Goal: Task Accomplishment & Management: Manage account settings

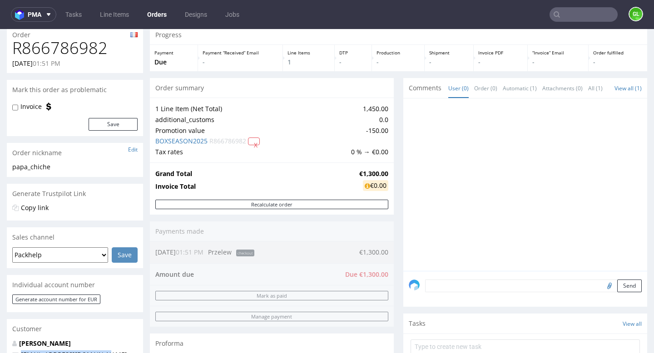
scroll to position [249, 0]
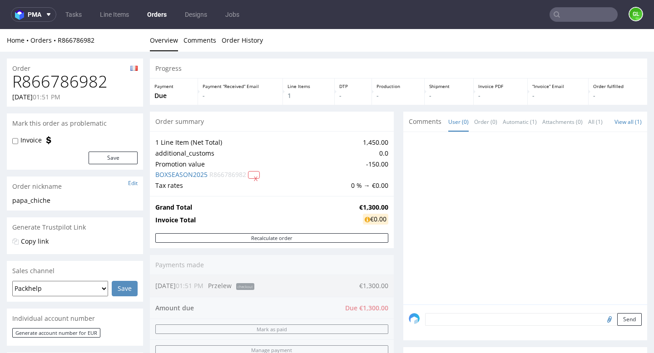
click at [564, 20] on input "text" at bounding box center [583, 14] width 68 height 15
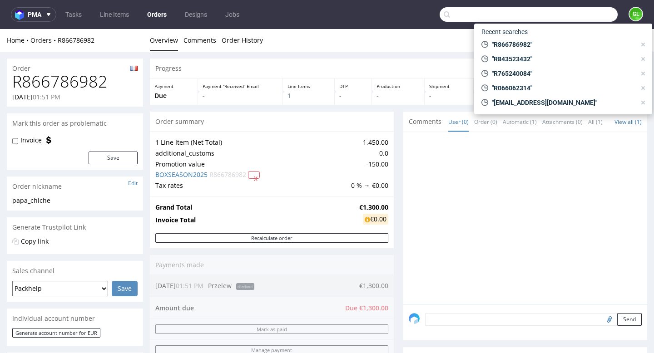
paste input "R947843612"
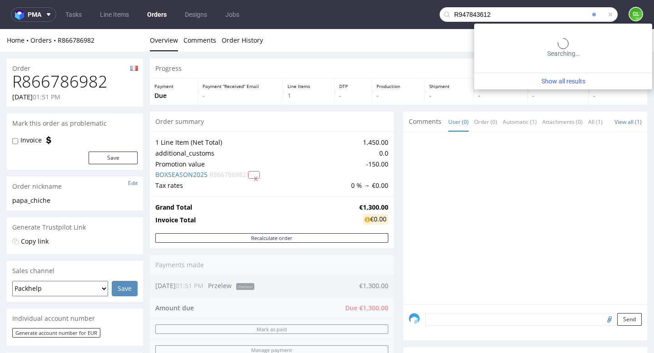
type input "R947843612"
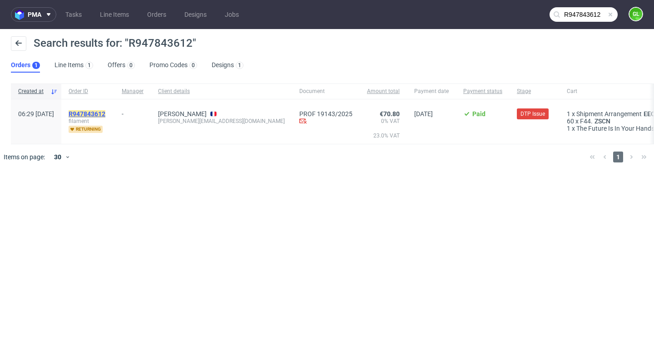
click at [105, 110] on mark "R947843612" at bounding box center [87, 113] width 37 height 7
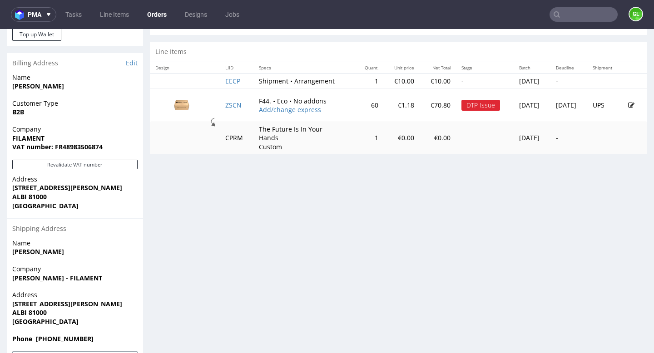
scroll to position [413, 0]
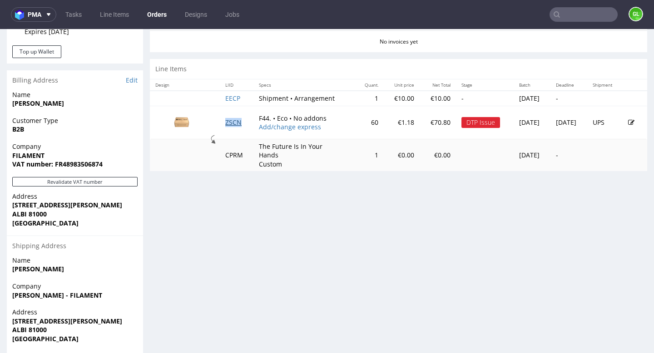
click at [227, 120] on link "ZSCN" at bounding box center [233, 122] width 16 height 9
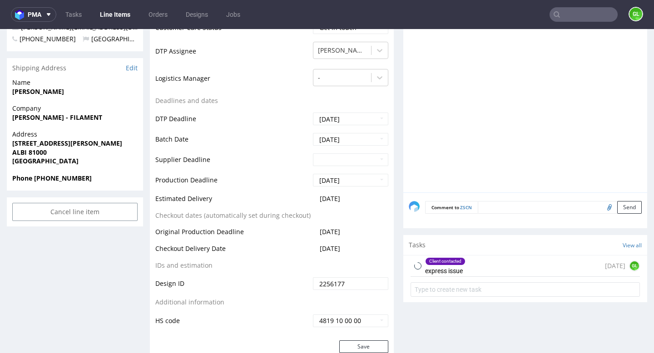
scroll to position [433, 0]
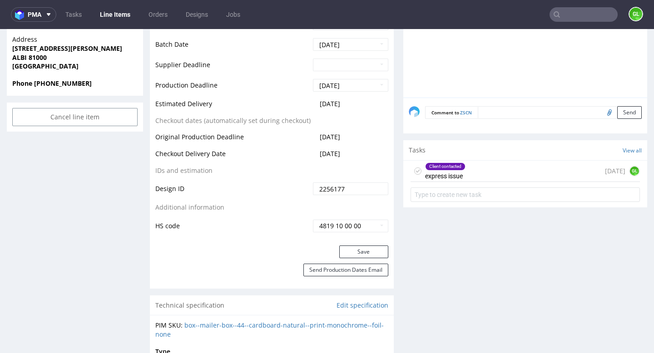
click at [521, 176] on div "Client contacted express issue 13 days ago GL" at bounding box center [524, 171] width 229 height 21
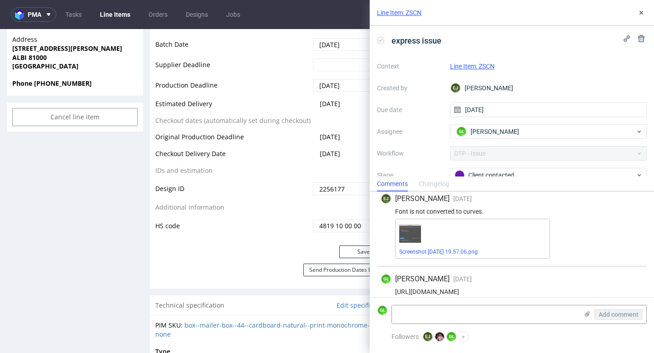
scroll to position [15, 0]
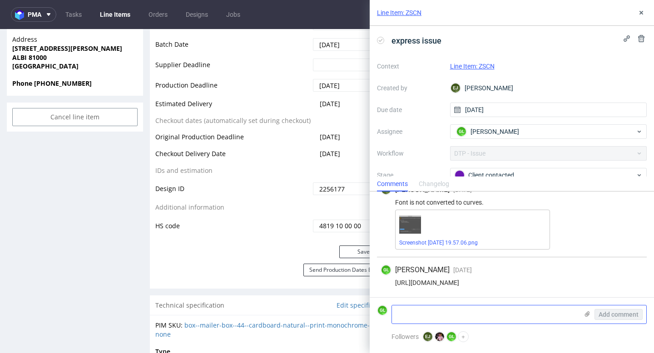
click at [584, 314] on icon at bounding box center [586, 314] width 7 height 7
click at [0, 0] on input "file" at bounding box center [0, 0] width 0 height 0
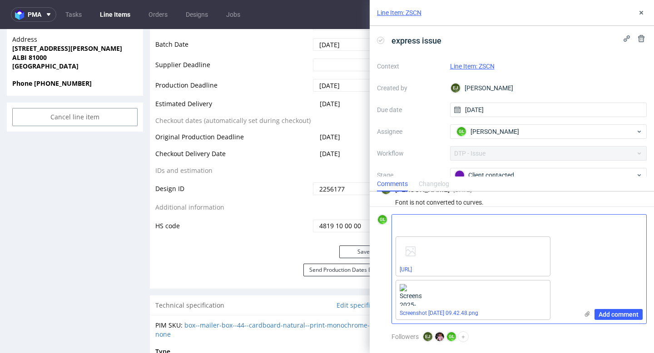
click at [411, 225] on textarea at bounding box center [485, 224] width 186 height 18
type textarea "Client's answer"
click at [610, 315] on span "Add comment" at bounding box center [618, 314] width 40 height 6
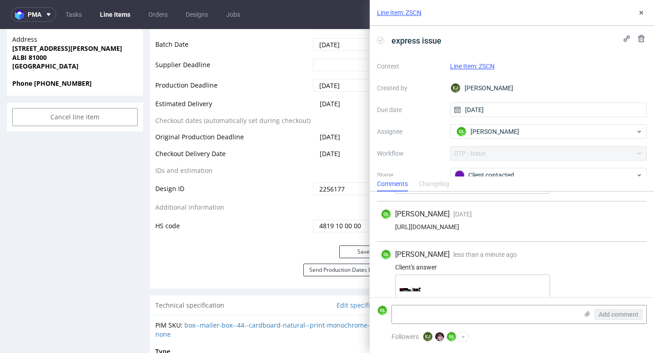
scroll to position [0, 0]
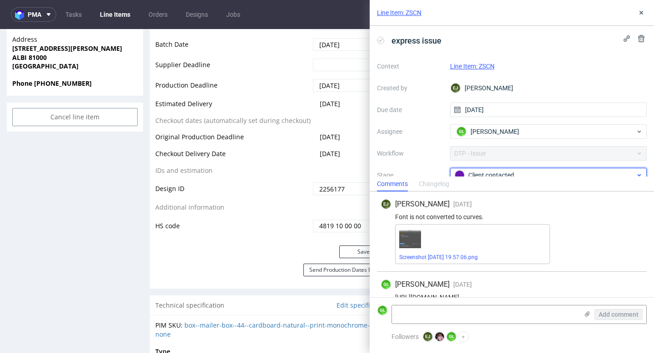
click at [614, 171] on div "Client contacted" at bounding box center [545, 175] width 181 height 10
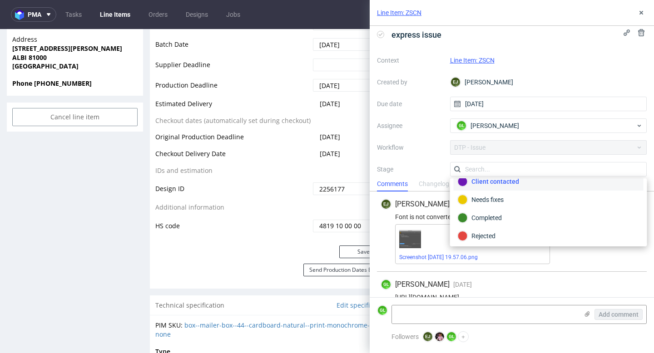
scroll to position [66, 0]
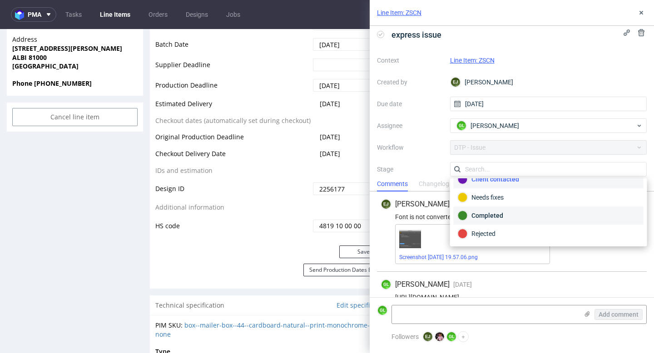
click at [505, 213] on div "Completed" at bounding box center [549, 216] width 182 height 10
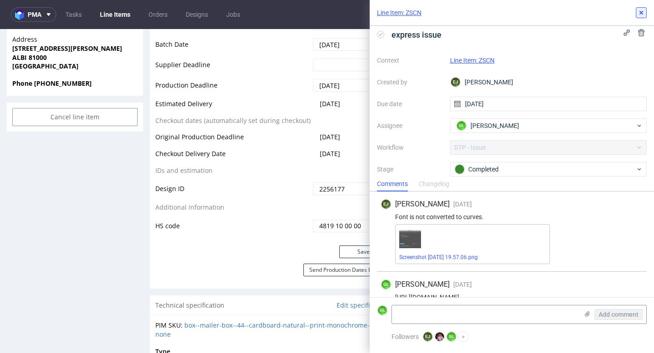
click at [642, 14] on use at bounding box center [641, 13] width 4 height 4
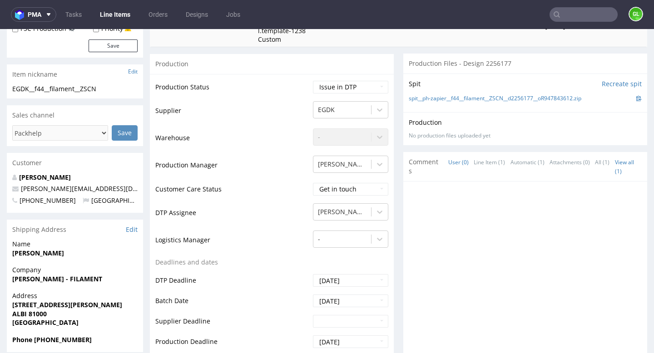
scroll to position [179, 0]
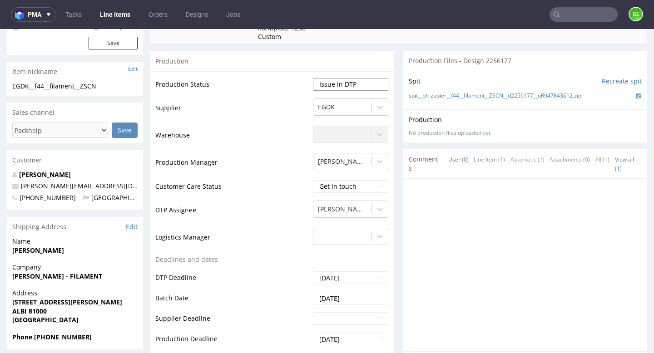
click at [371, 86] on select "Waiting for Artwork Waiting for Diecut Waiting for Mockup Waiting for DTP Waiti…" at bounding box center [350, 84] width 75 height 13
select select "back_for_dtp"
click at [313, 78] on select "Waiting for Artwork Waiting for Diecut Waiting for Mockup Waiting for DTP Waiti…" at bounding box center [350, 84] width 75 height 13
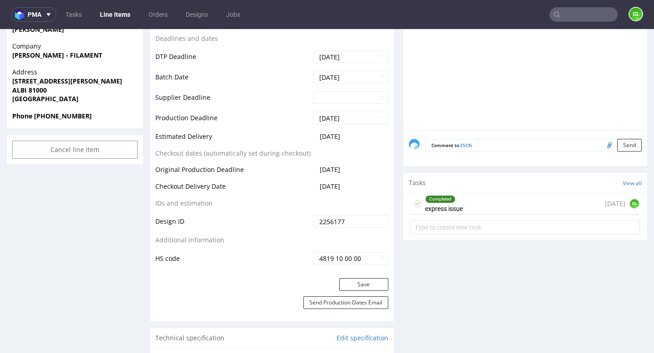
scroll to position [420, 0]
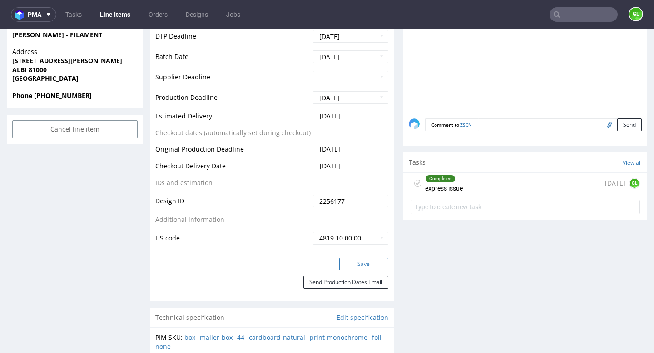
click at [356, 262] on button "Save" at bounding box center [363, 264] width 49 height 13
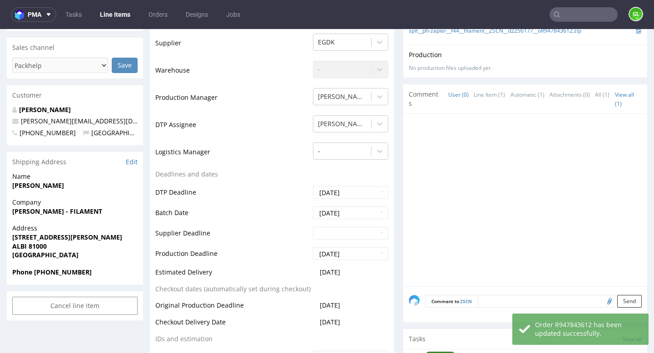
scroll to position [115, 0]
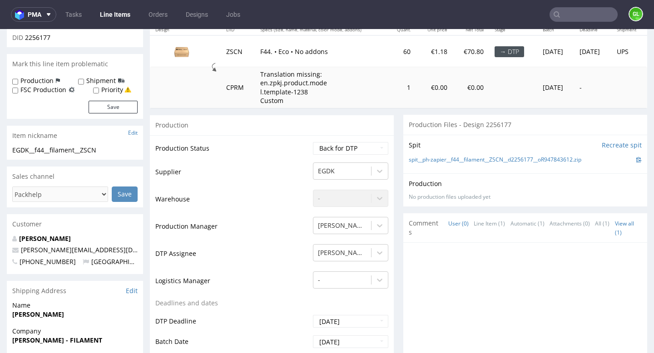
click at [563, 19] on input "text" at bounding box center [583, 14] width 68 height 15
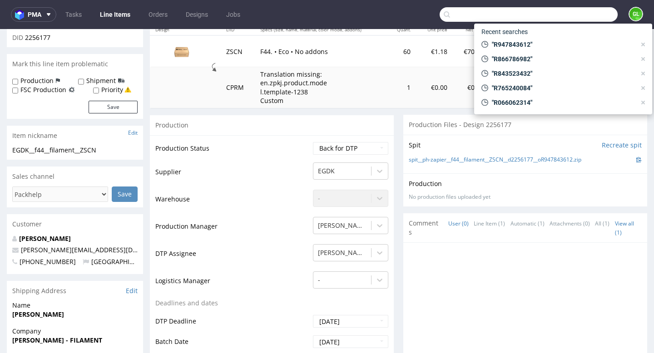
paste input "R809928830"
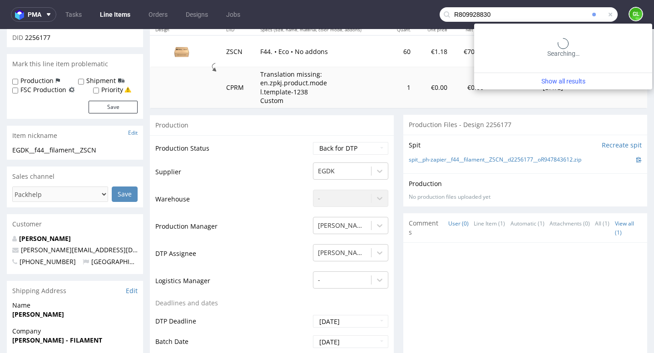
type input "R809928830"
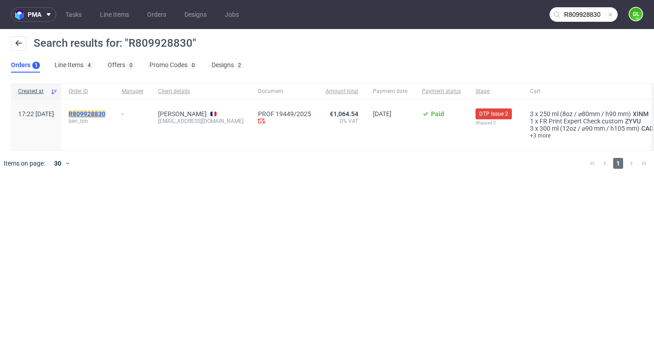
click at [105, 113] on mark "R809928830" at bounding box center [87, 113] width 37 height 7
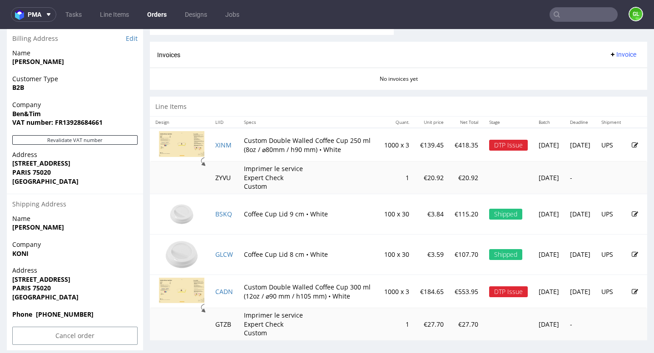
scroll to position [456, 0]
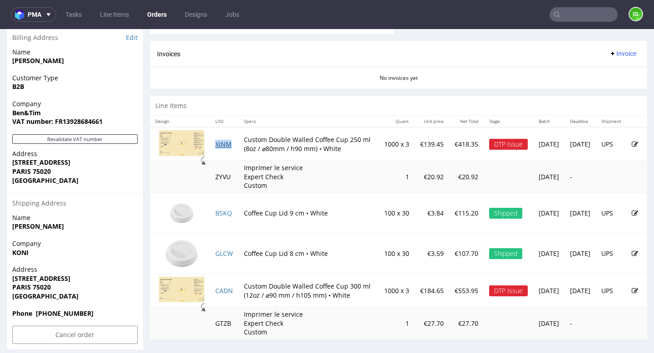
click at [224, 147] on link "XINM" at bounding box center [223, 144] width 16 height 9
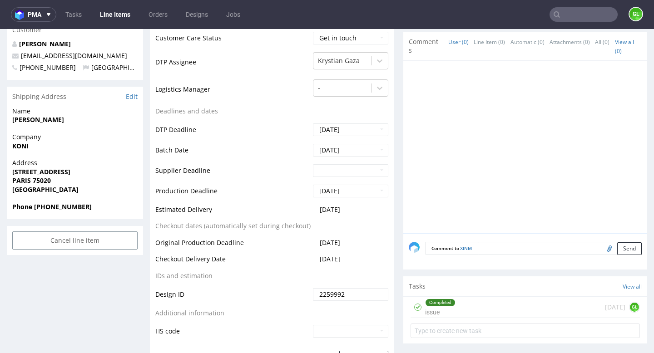
scroll to position [320, 0]
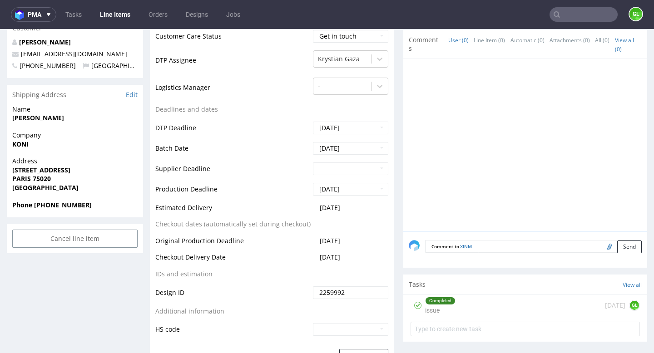
click at [496, 304] on div "Completed issue 6 days ago GL" at bounding box center [524, 305] width 229 height 21
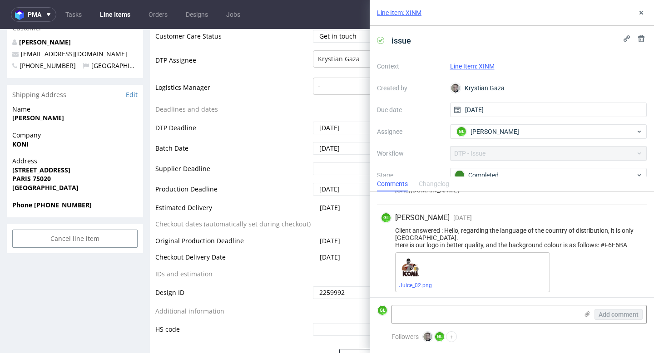
scroll to position [29, 0]
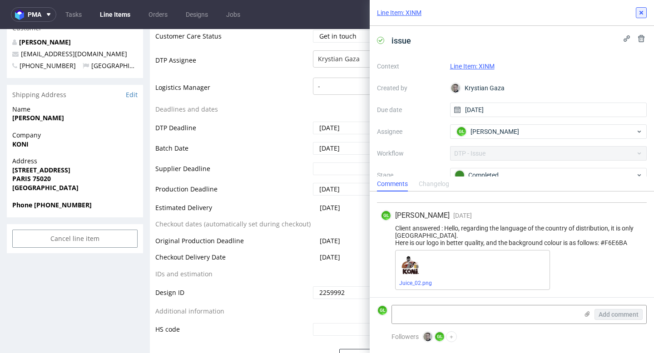
click at [642, 11] on use at bounding box center [641, 13] width 4 height 4
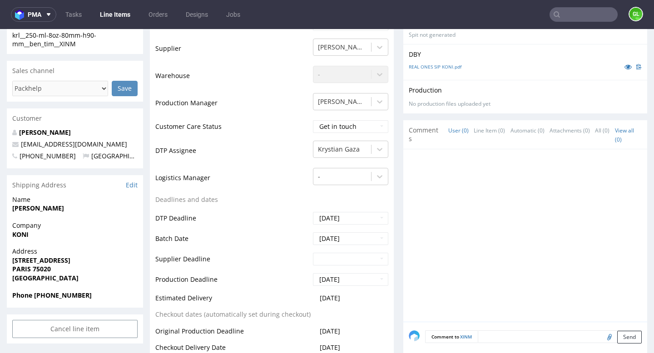
scroll to position [202, 0]
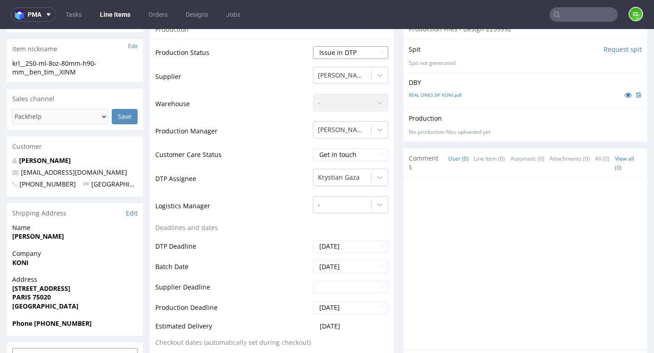
click at [371, 54] on select "Waiting for Artwork Waiting for Diecut Waiting for Mockup Waiting for DTP Waiti…" at bounding box center [350, 52] width 75 height 13
select select "back_for_dtp"
click at [313, 47] on select "Waiting for Artwork Waiting for Diecut Waiting for Mockup Waiting for DTP Waiti…" at bounding box center [350, 52] width 75 height 13
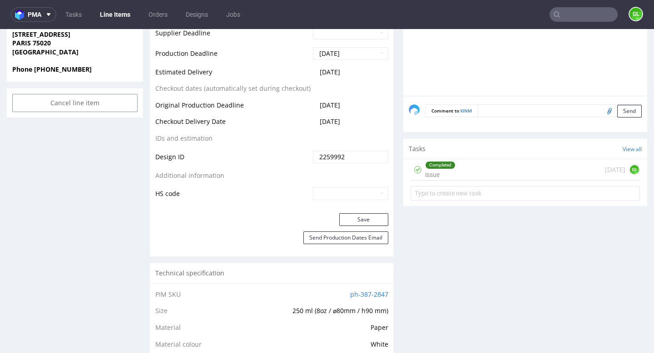
scroll to position [464, 0]
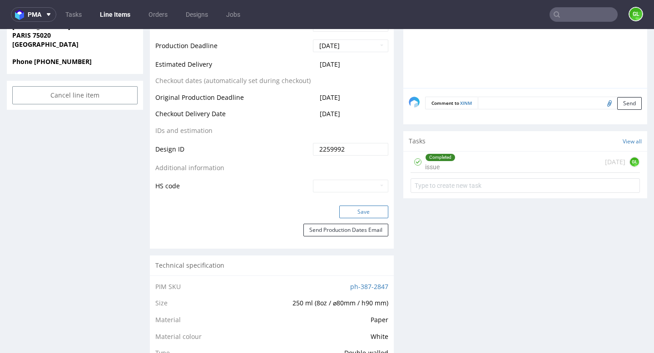
click at [348, 215] on button "Save" at bounding box center [363, 212] width 49 height 13
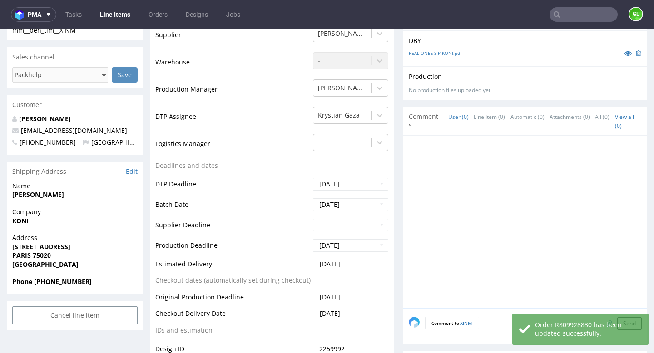
scroll to position [0, 0]
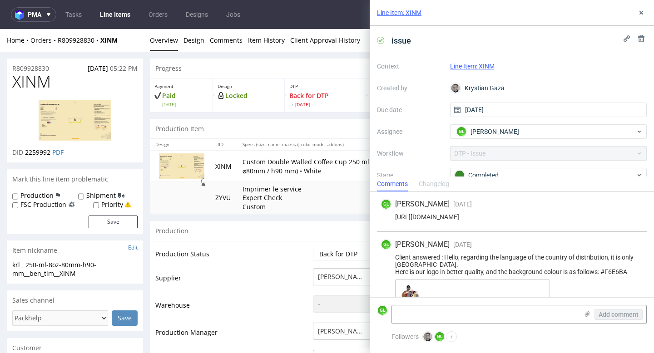
scroll to position [29, 0]
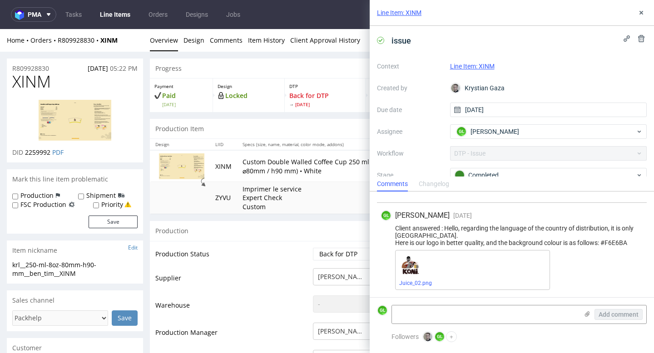
click at [644, 7] on div "Line Item: XINM" at bounding box center [512, 13] width 284 height 26
click at [643, 11] on icon at bounding box center [640, 12] width 7 height 7
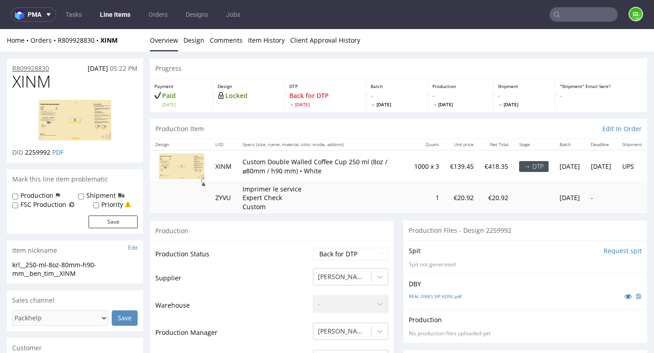
click at [49, 70] on p "R809928830" at bounding box center [30, 68] width 37 height 9
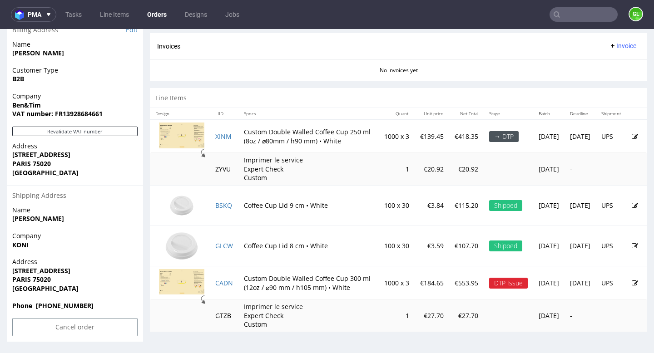
scroll to position [2, 0]
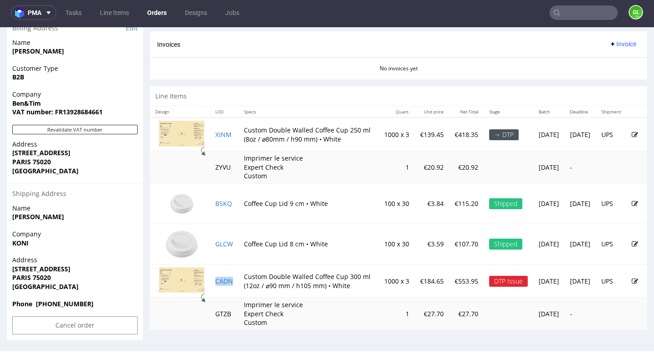
click at [224, 286] on td "CADN" at bounding box center [224, 281] width 29 height 33
click at [223, 280] on link "CADN" at bounding box center [224, 281] width 18 height 9
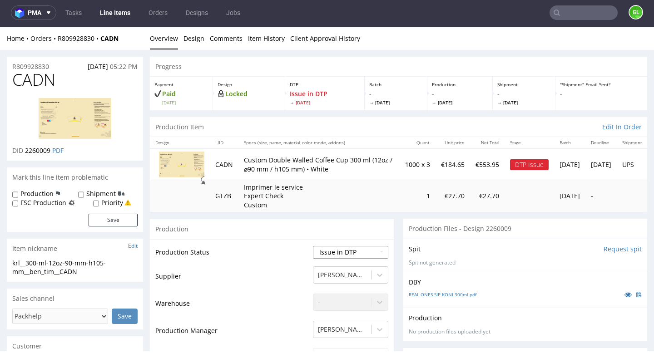
click at [365, 255] on select "Waiting for Artwork Waiting for Diecut Waiting for Mockup Waiting for DTP Waiti…" at bounding box center [350, 252] width 75 height 13
select select "back_for_dtp"
click at [313, 247] on select "Waiting for Artwork Waiting for Diecut Waiting for Mockup Waiting for DTP Waiti…" at bounding box center [350, 252] width 75 height 13
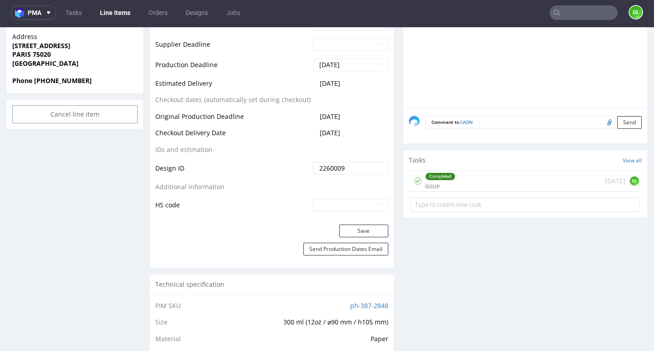
scroll to position [457, 0]
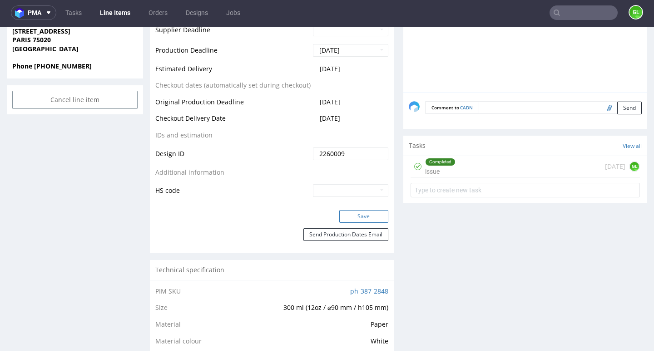
click at [355, 220] on button "Save" at bounding box center [363, 216] width 49 height 13
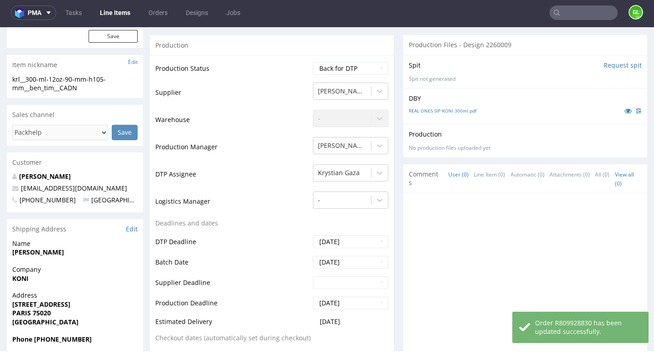
scroll to position [0, 0]
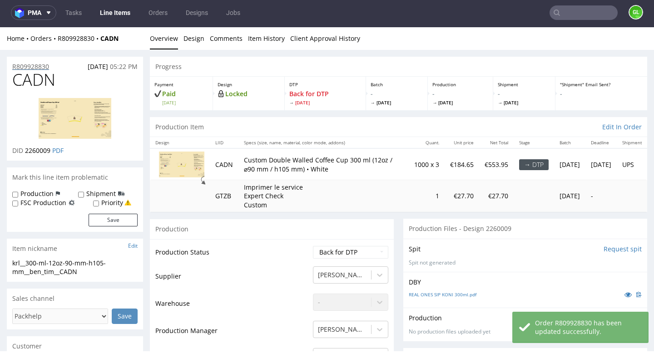
click at [36, 64] on p "R809928830" at bounding box center [30, 66] width 37 height 9
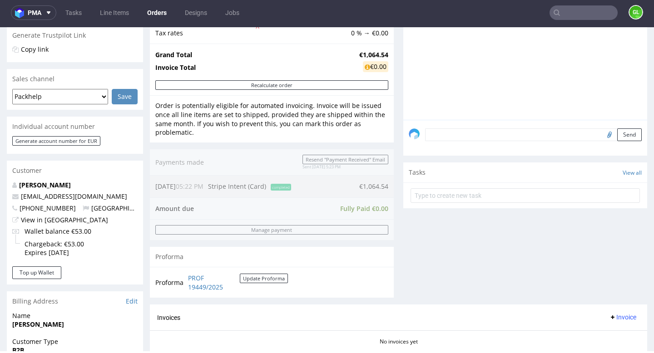
scroll to position [62, 0]
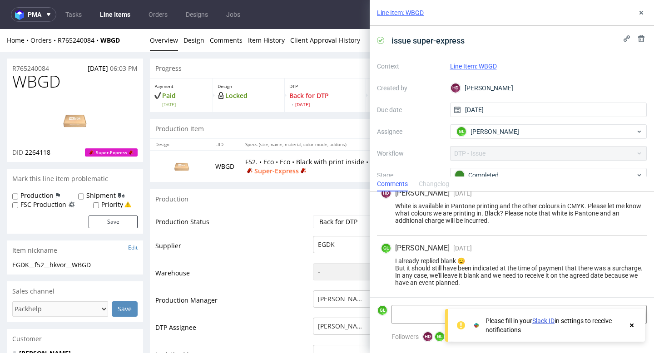
scroll to position [249, 0]
click at [632, 327] on use at bounding box center [632, 326] width 4 height 4
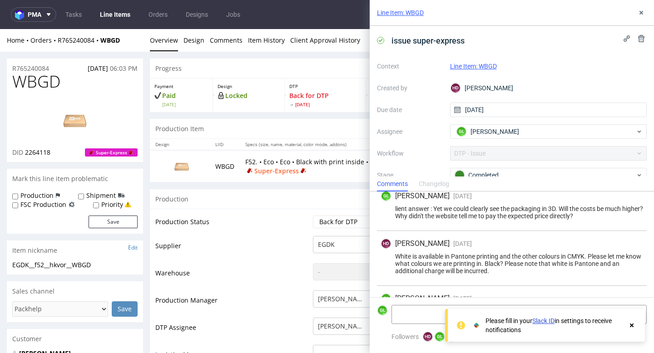
scroll to position [249, 0]
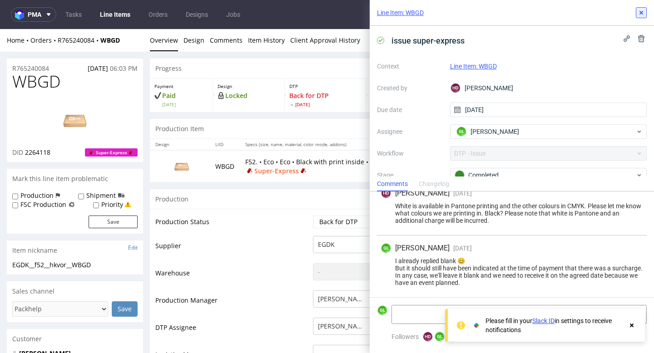
click at [642, 17] on button at bounding box center [641, 12] width 11 height 11
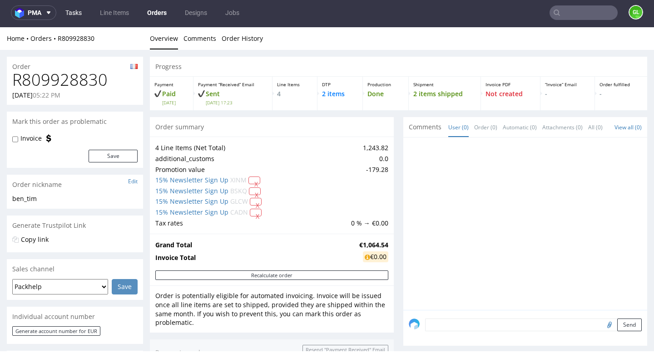
click at [76, 13] on link "Tasks" at bounding box center [73, 12] width 27 height 15
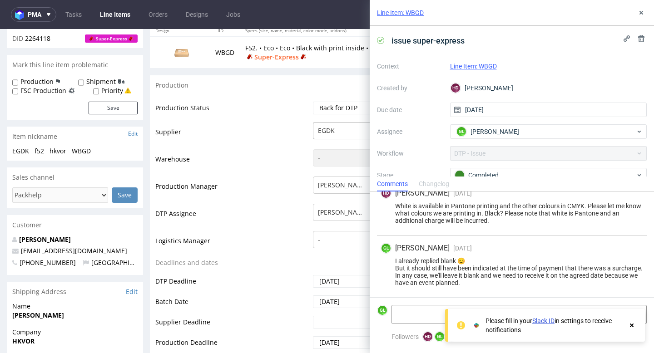
scroll to position [119, 0]
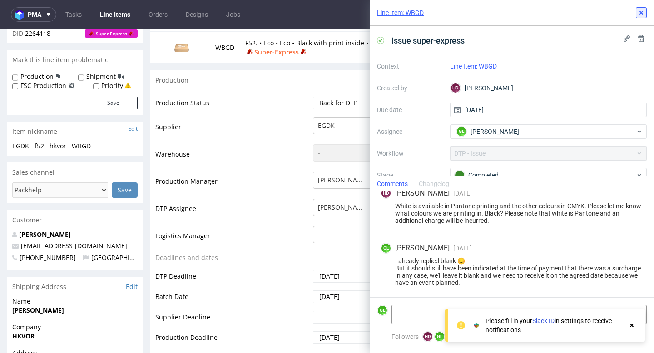
click at [643, 13] on icon at bounding box center [640, 12] width 7 height 7
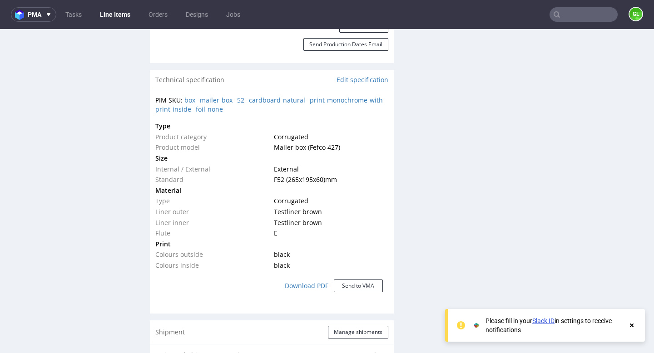
scroll to position [581, 0]
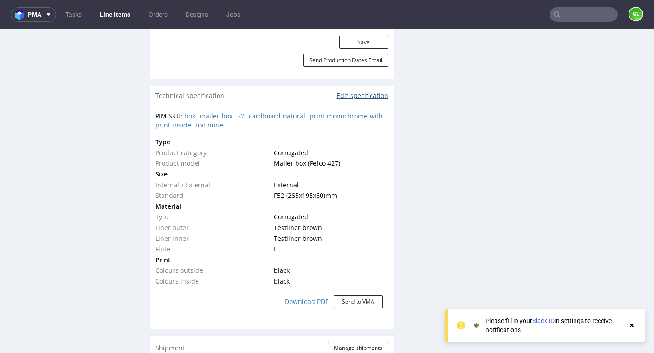
click at [359, 96] on link "Edit specification" at bounding box center [362, 95] width 52 height 9
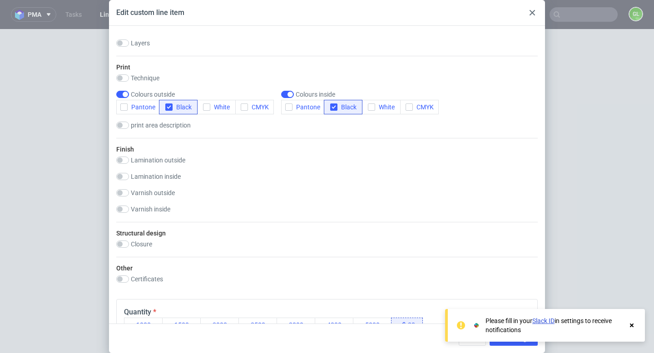
scroll to position [455, 0]
click at [123, 109] on icon "button" at bounding box center [124, 108] width 6 height 6
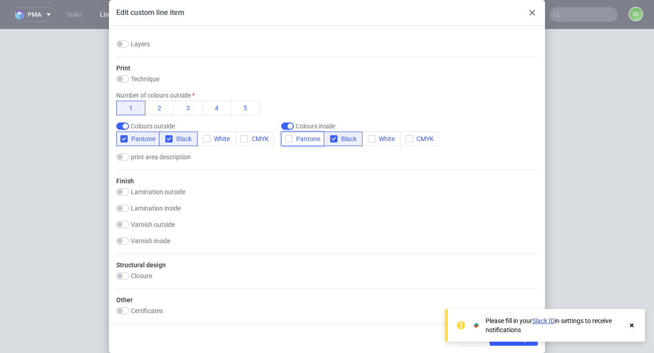
click at [294, 139] on span "Pantone" at bounding box center [306, 138] width 28 height 7
click at [629, 325] on icon at bounding box center [632, 325] width 8 height 7
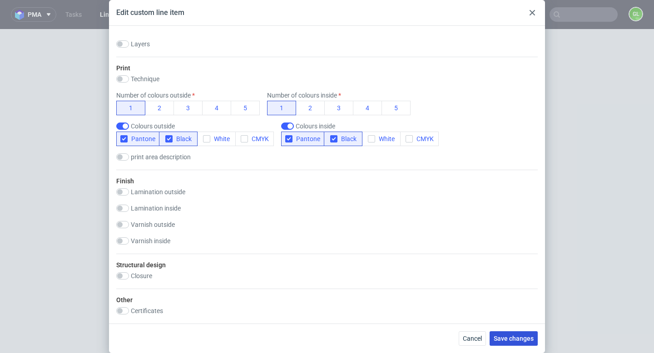
click at [510, 339] on span "Save changes" at bounding box center [514, 339] width 40 height 6
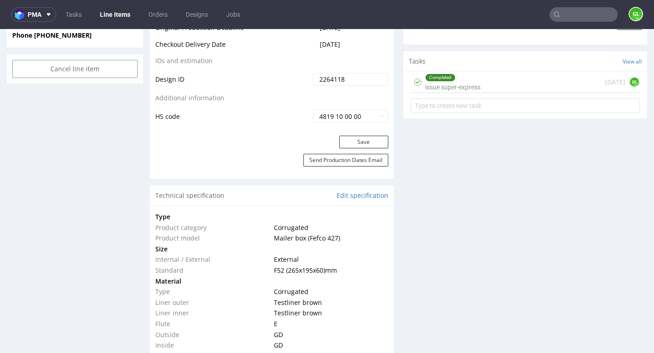
scroll to position [482, 0]
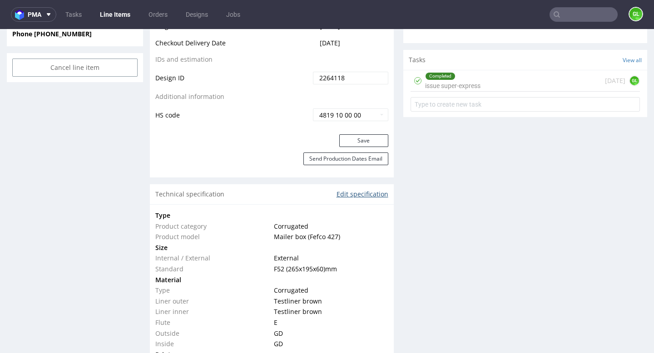
click at [351, 193] on link "Edit specification" at bounding box center [362, 194] width 52 height 9
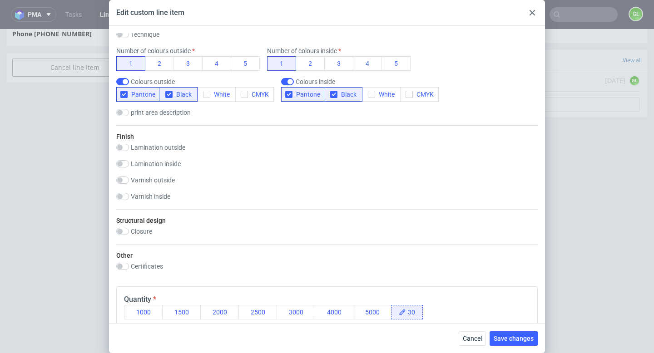
scroll to position [498, 0]
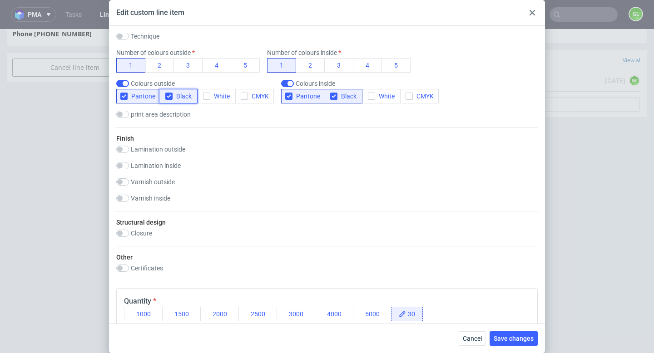
click at [172, 89] on button "Black" at bounding box center [178, 96] width 39 height 15
click at [344, 99] on span "Black" at bounding box center [346, 96] width 19 height 7
click at [522, 341] on span "Save changes" at bounding box center [514, 339] width 40 height 6
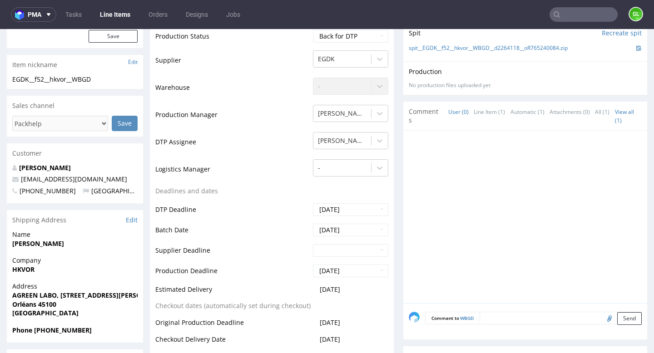
scroll to position [0, 0]
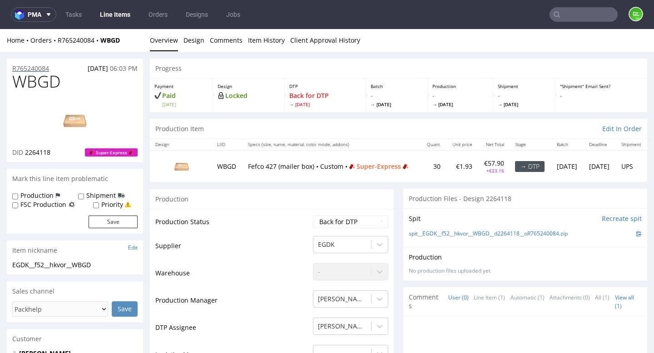
click at [30, 68] on p "R765240084" at bounding box center [30, 68] width 37 height 9
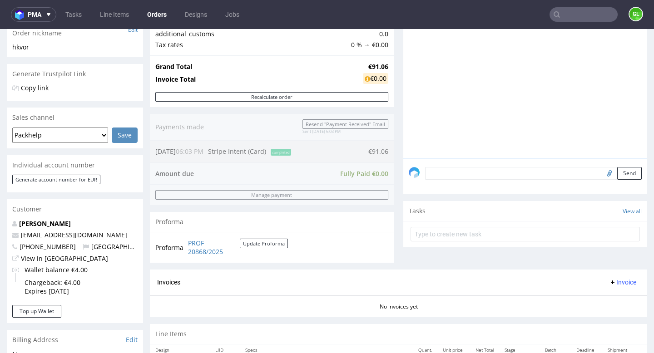
scroll to position [159, 0]
